Goal: Transaction & Acquisition: Subscribe to service/newsletter

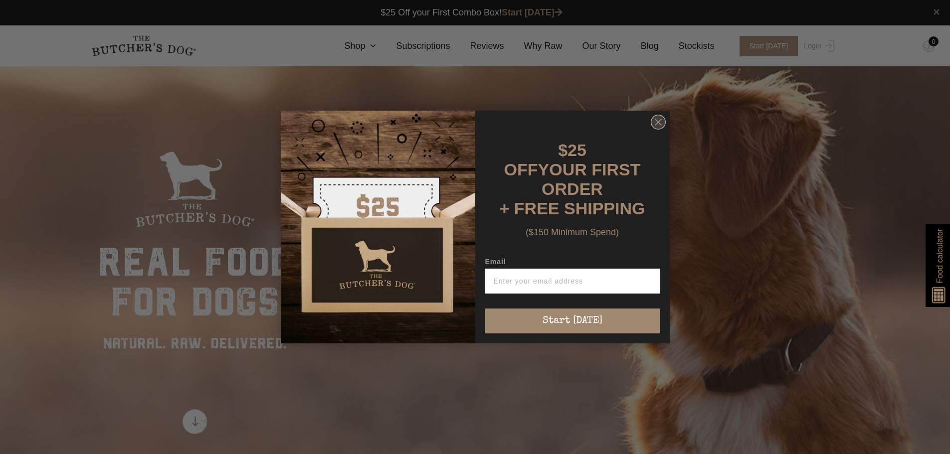
click at [654, 123] on circle "Close dialog" at bounding box center [658, 122] width 14 height 14
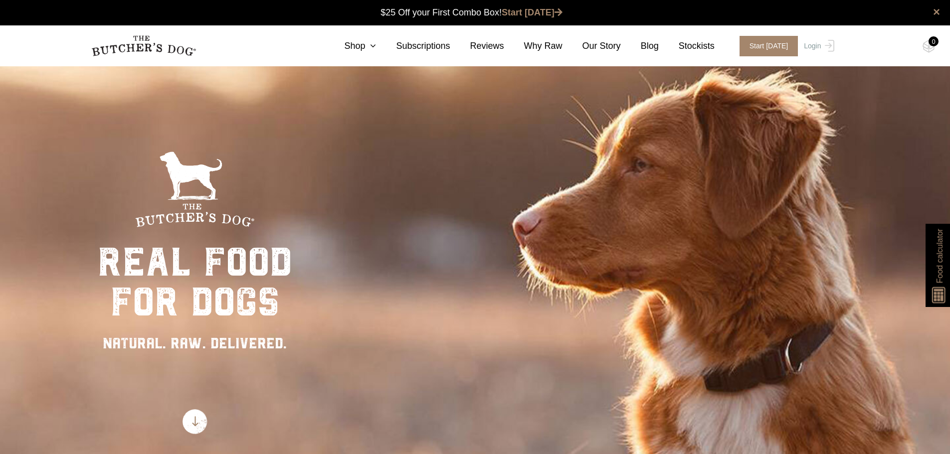
click at [275, 41] on div "Shop Combo Boxes We’ve carefully curated our most popular raw meal combinations…" at bounding box center [467, 45] width 526 height 13
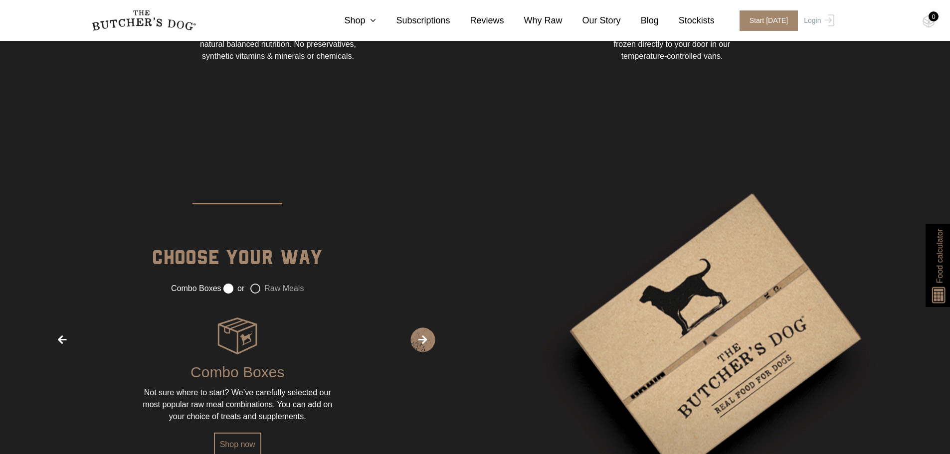
scroll to position [1496, 0]
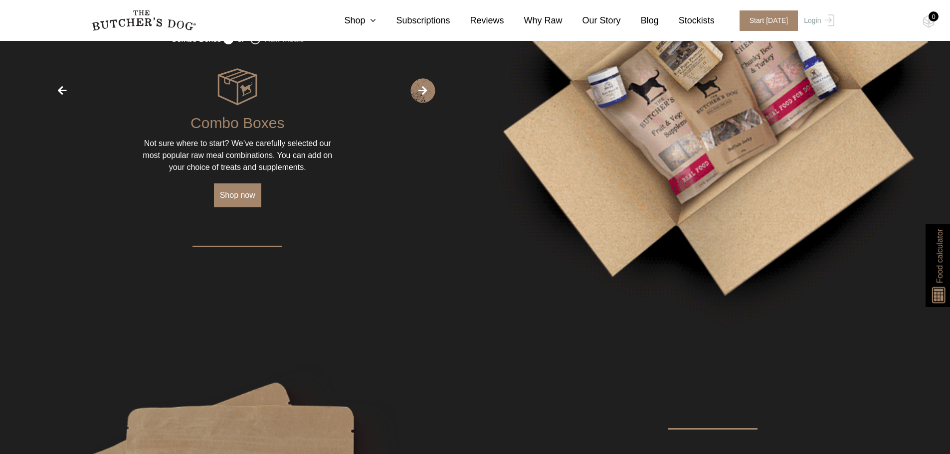
click at [237, 193] on link "Shop now" at bounding box center [237, 196] width 47 height 24
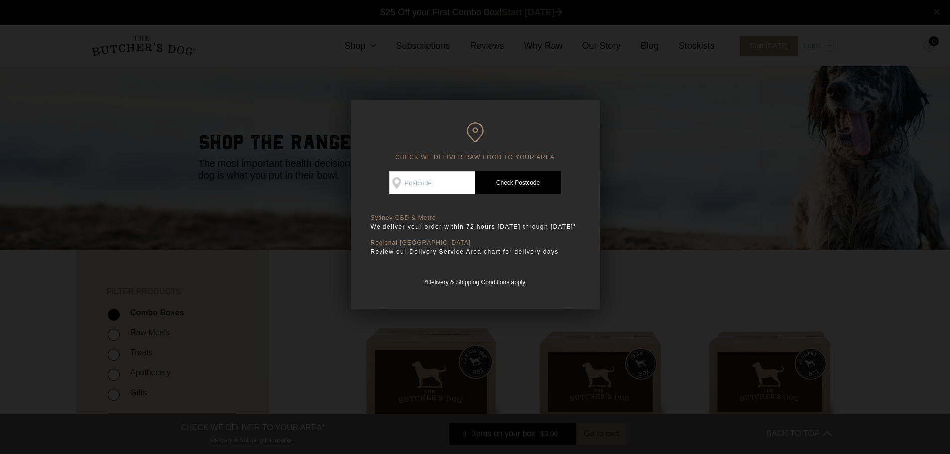
click at [421, 183] on input "Check Availability At" at bounding box center [433, 183] width 86 height 23
type input "2100"
click at [518, 179] on link "Check Postcode" at bounding box center [518, 183] width 86 height 23
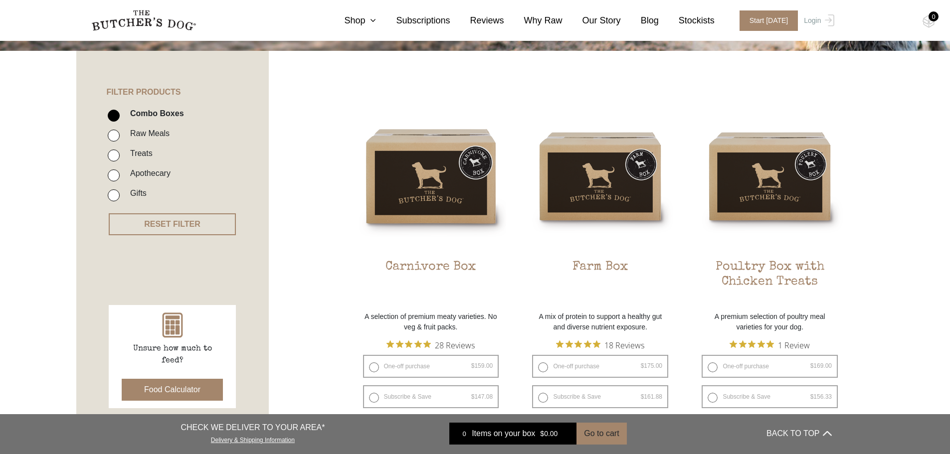
scroll to position [249, 0]
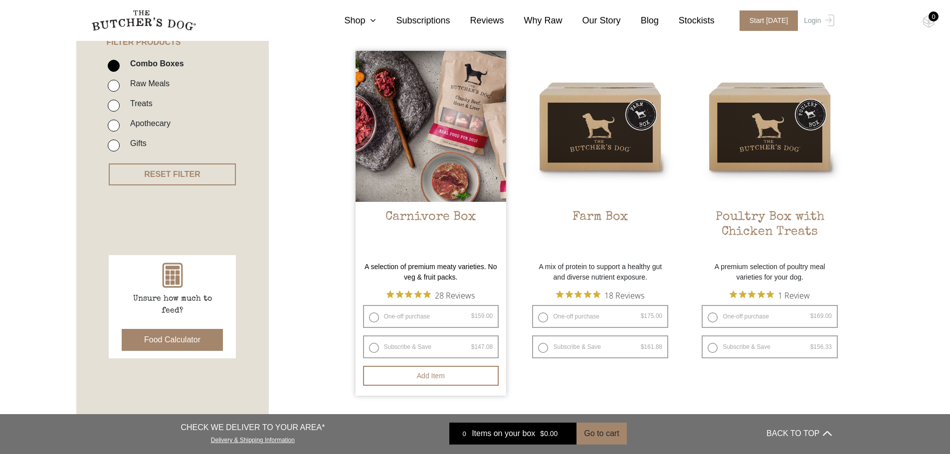
click at [409, 344] on label "Subscribe & Save $ 159.00 Original price was: $159.00. $ 147.08 Current price i…" at bounding box center [431, 347] width 136 height 23
radio input "true"
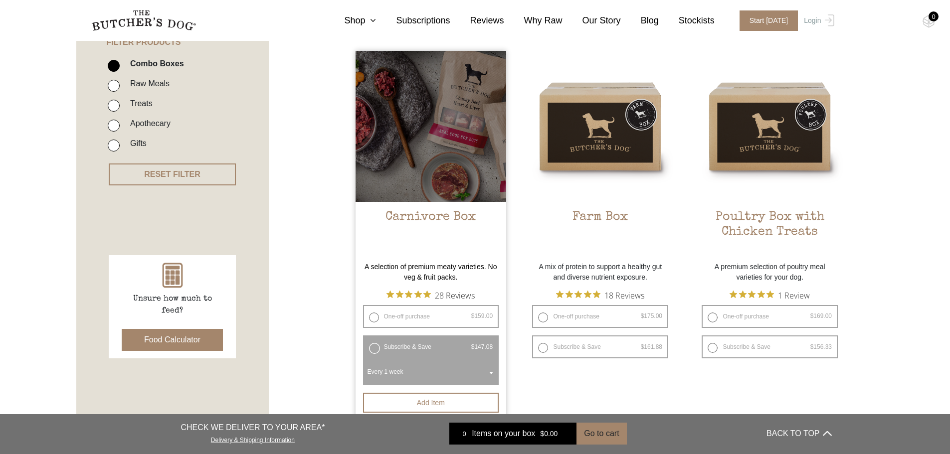
scroll to position [299, 0]
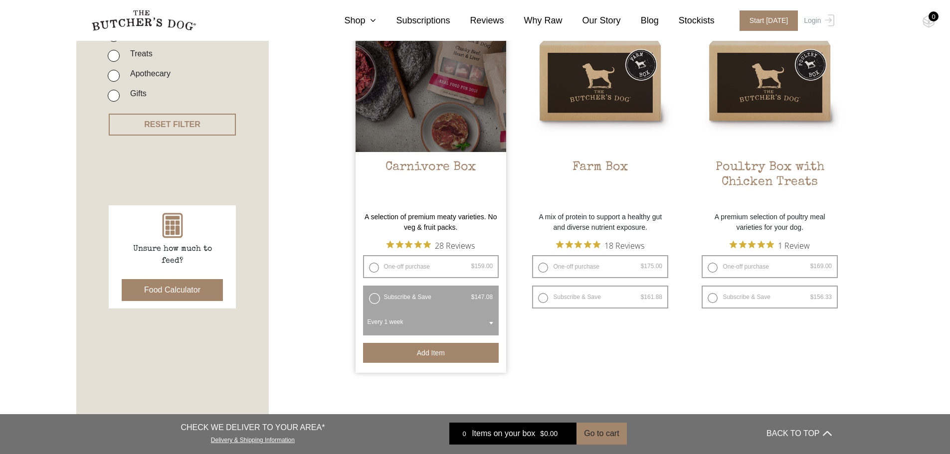
click at [438, 351] on button "Add item" at bounding box center [431, 353] width 136 height 20
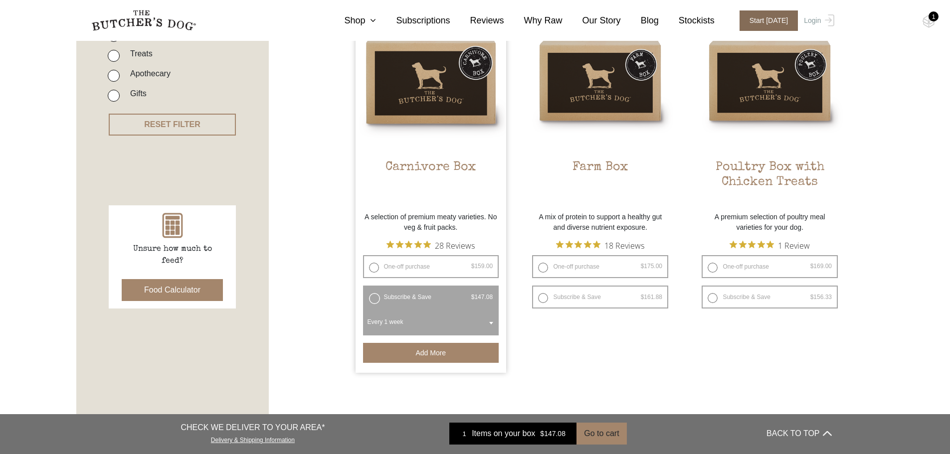
click at [771, 18] on span "Start today" at bounding box center [769, 20] width 59 height 20
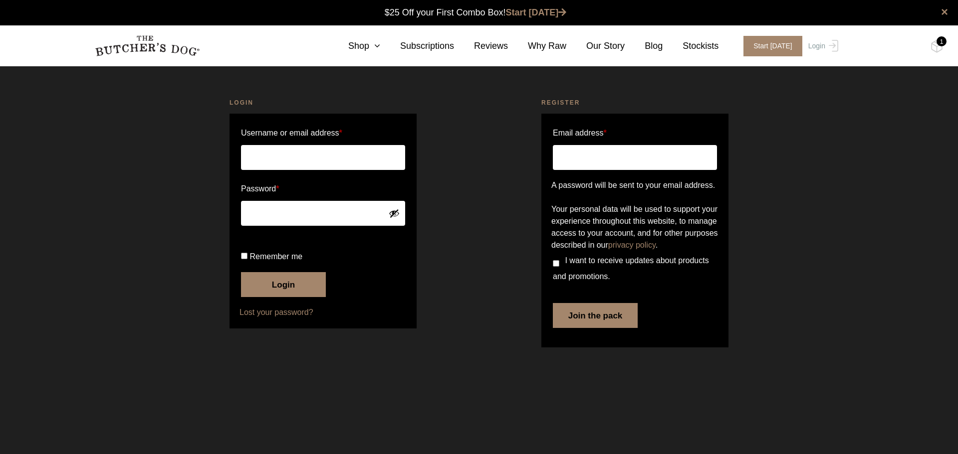
click at [600, 154] on input "Email address *" at bounding box center [635, 157] width 164 height 25
type input "carl_bellamy@yahoo.com.au"
click at [555, 267] on input "I want to receive updates about products and promotions." at bounding box center [556, 263] width 6 height 6
checkbox input "true"
click at [582, 328] on button "Join the pack" at bounding box center [595, 315] width 85 height 25
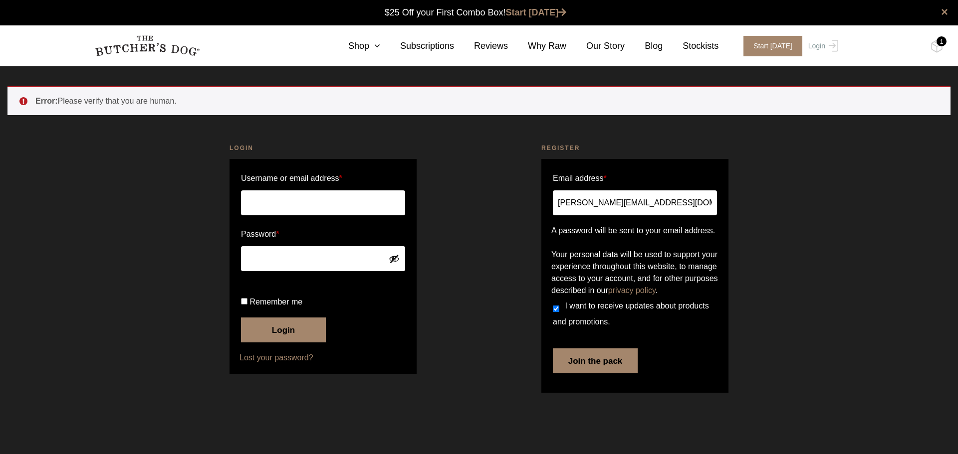
click at [600, 374] on button "Join the pack" at bounding box center [595, 361] width 85 height 25
click at [602, 374] on button "Join the pack" at bounding box center [595, 361] width 85 height 25
click at [612, 374] on button "Join the pack" at bounding box center [595, 361] width 85 height 25
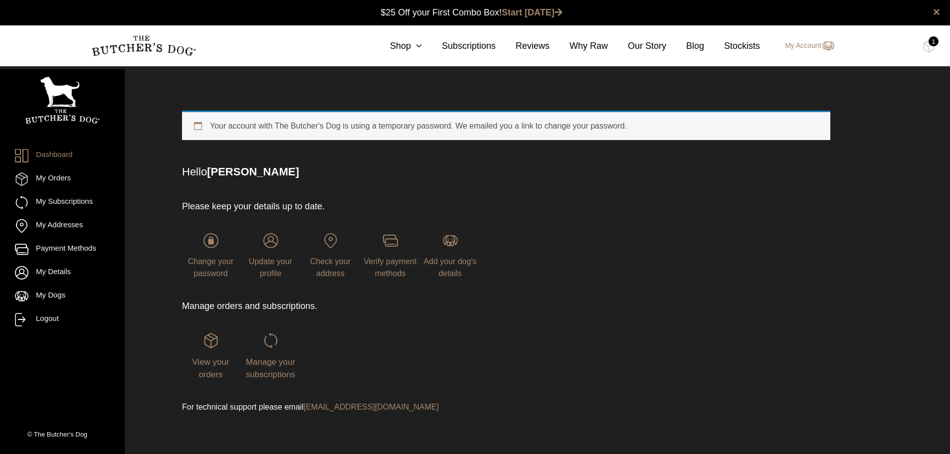
scroll to position [4, 0]
